Goal: Task Accomplishment & Management: Manage account settings

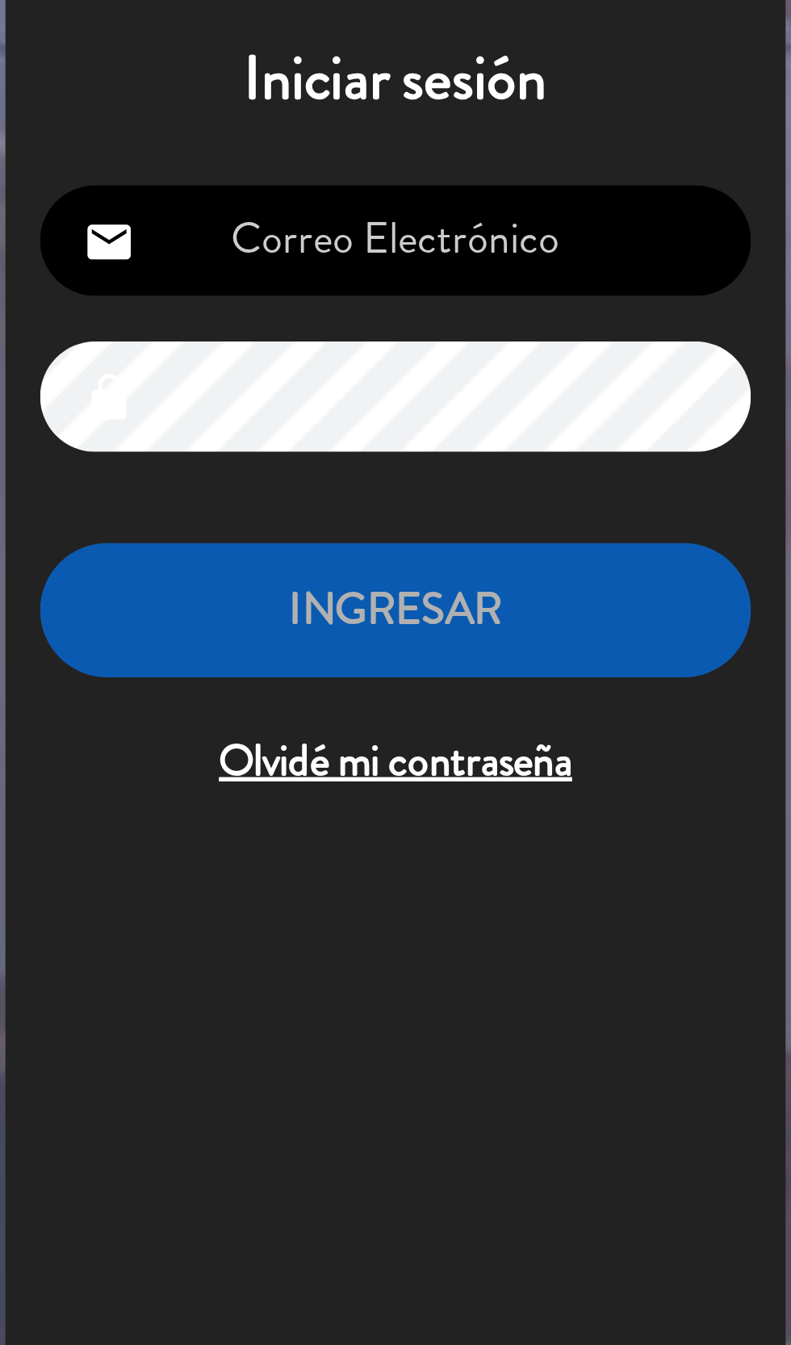
click at [48, 249] on input "email" at bounding box center [165, 250] width 265 height 41
type input "[EMAIL_ADDRESS][DOMAIN_NAME]"
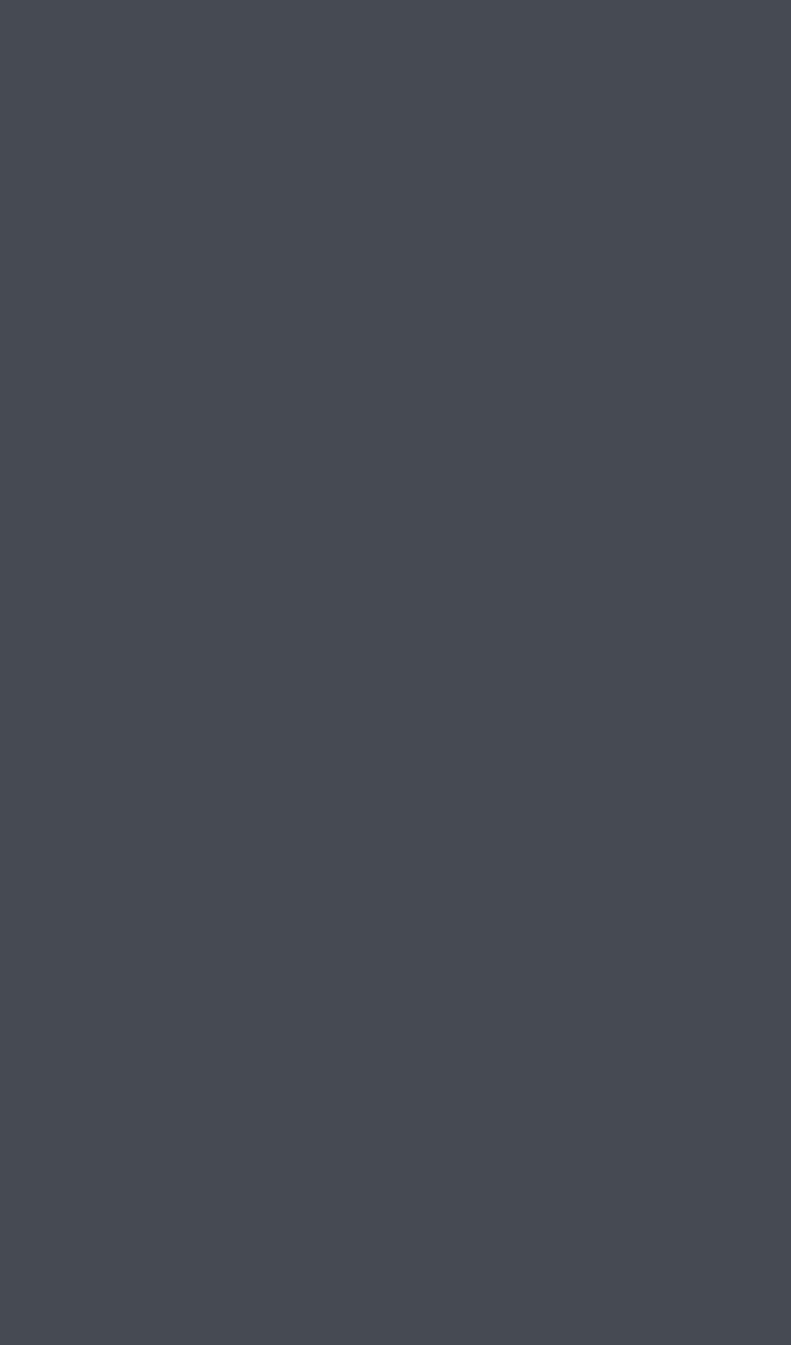
click at [106, 1083] on div "No hay notas para este servicio. Haz clic para agregar una 12:00 [DATE] 3 [PERS…" at bounding box center [395, 781] width 791 height 1127
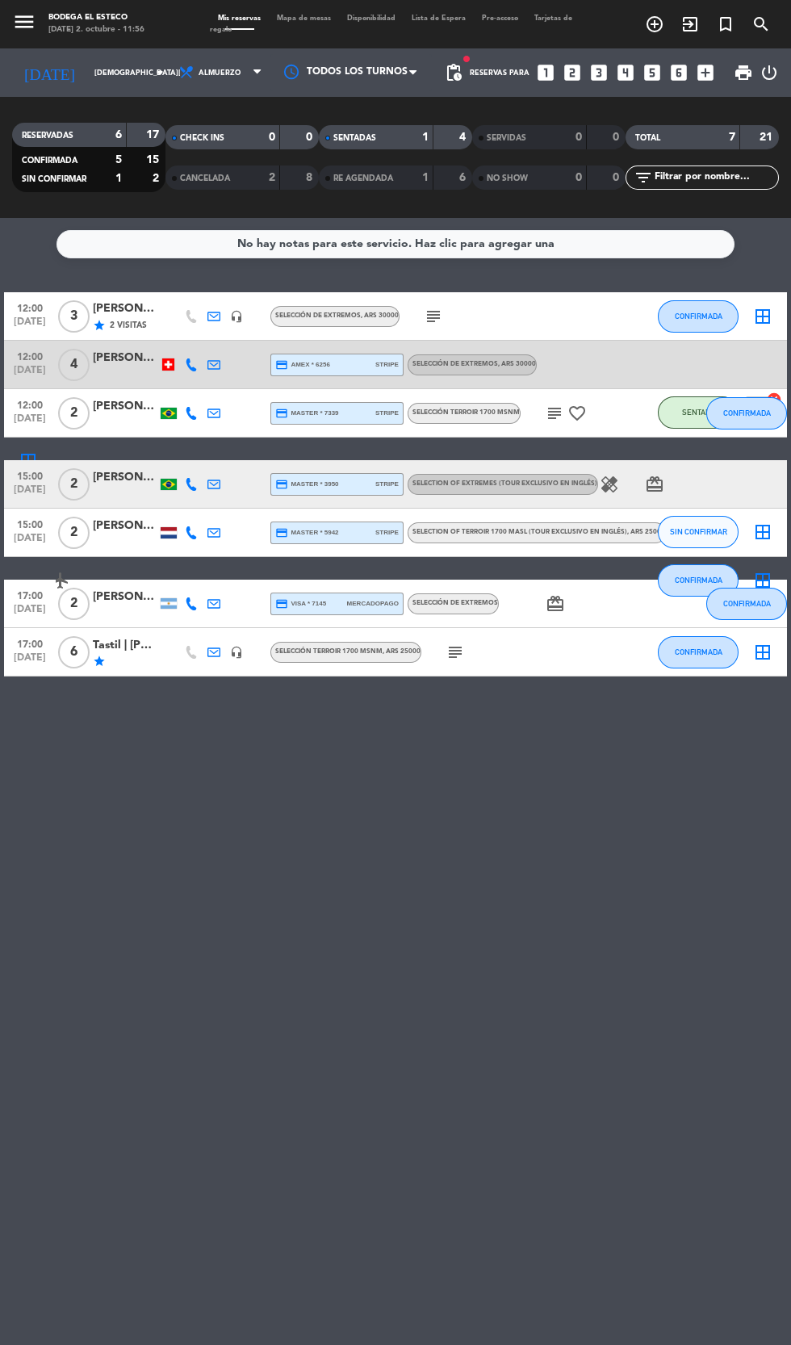
click at [366, 526] on div "credit_card master * 5942 stripe" at bounding box center [336, 532] width 123 height 21
click at [123, 472] on div "[PERSON_NAME]" at bounding box center [125, 477] width 65 height 19
